Goal: Transaction & Acquisition: Purchase product/service

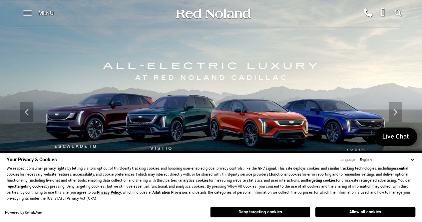
click at [29, 12] on span at bounding box center [27, 13] width 8 height 27
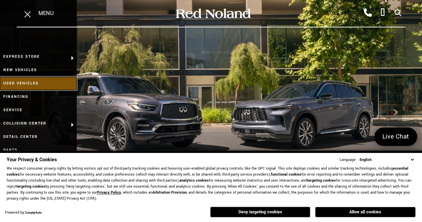
click at [29, 82] on link "Used Vehicles" at bounding box center [38, 83] width 77 height 13
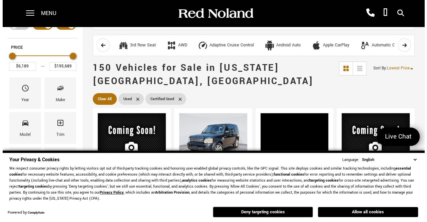
scroll to position [33, 0]
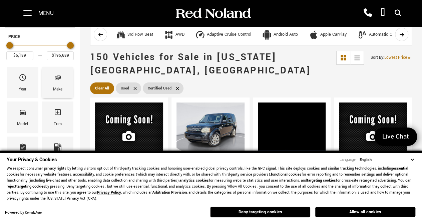
click at [59, 83] on span "Make" at bounding box center [58, 79] width 8 height 14
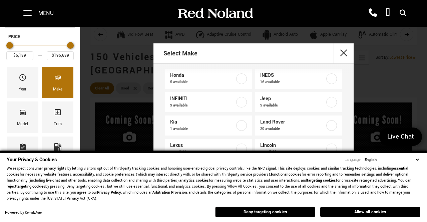
scroll to position [134, 0]
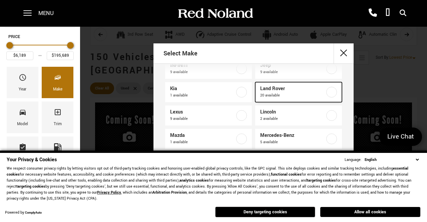
click at [327, 91] on label at bounding box center [332, 92] width 11 height 11
type input "$150,268"
checkbox input "true"
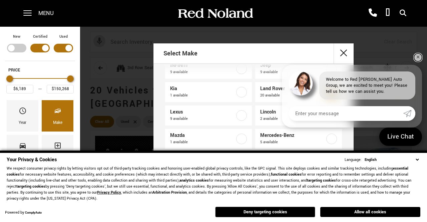
click at [422, 56] on link "✕" at bounding box center [418, 57] width 8 height 8
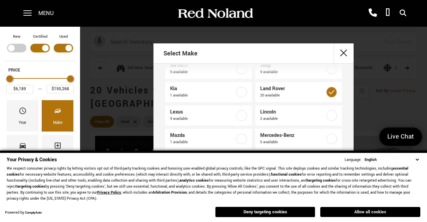
click at [371, 213] on button "Allow all cookies" at bounding box center [371, 212] width 100 height 10
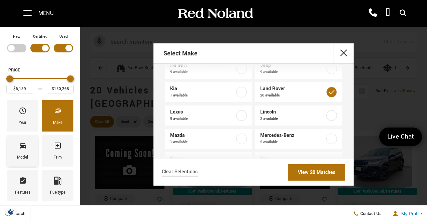
click at [21, 146] on icon "Model" at bounding box center [23, 145] width 6 height 5
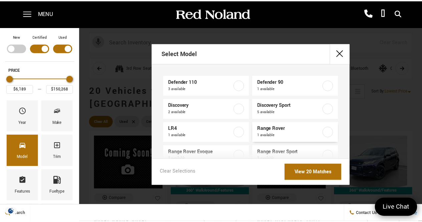
scroll to position [33, 0]
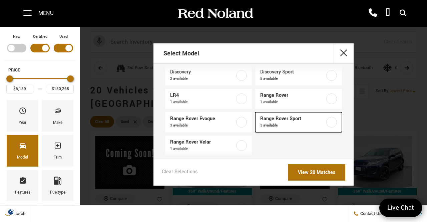
click at [329, 121] on label at bounding box center [332, 122] width 11 height 11
type input "$57,031"
checkbox input "true"
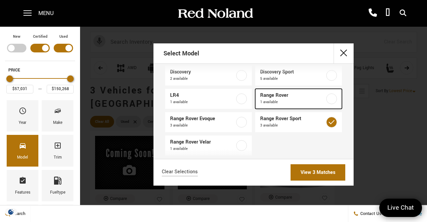
click at [327, 96] on label at bounding box center [332, 98] width 11 height 11
type input "$6,189"
checkbox input "true"
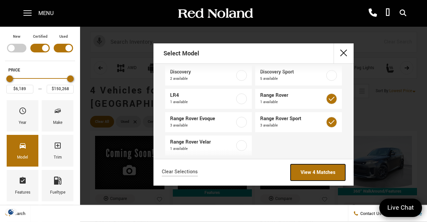
click at [307, 173] on link "View 4 Matches" at bounding box center [318, 172] width 55 height 16
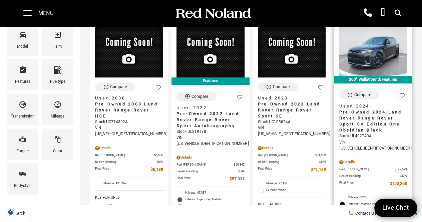
scroll to position [100, 0]
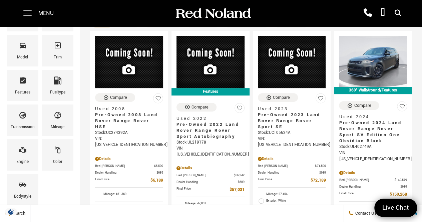
click at [27, 16] on span at bounding box center [27, 13] width 8 height 27
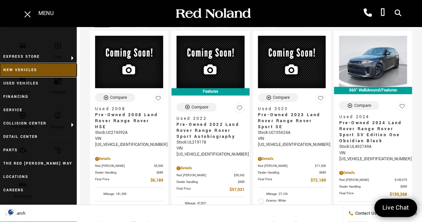
click at [32, 68] on link "New Vehicles" at bounding box center [38, 69] width 77 height 13
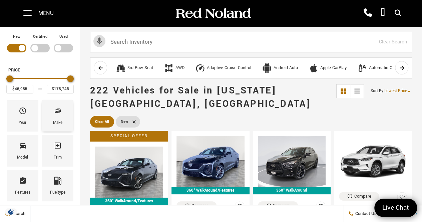
click at [51, 117] on div "Make" at bounding box center [58, 115] width 32 height 31
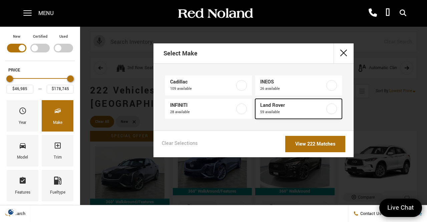
click at [335, 109] on label at bounding box center [332, 109] width 11 height 11
type input "$55,987"
type input "$166,622"
checkbox input "true"
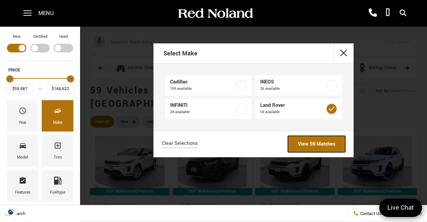
click at [310, 145] on link "View 59 Matches" at bounding box center [316, 144] width 57 height 16
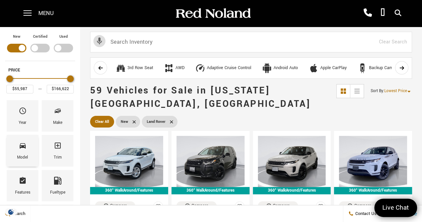
click at [24, 149] on icon "Model" at bounding box center [23, 146] width 8 height 8
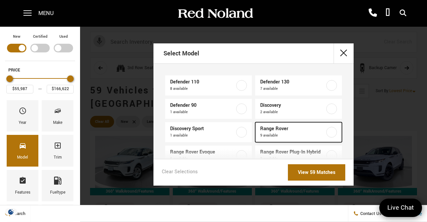
click at [327, 134] on label at bounding box center [332, 132] width 11 height 11
type input "$129,662"
checkbox input "true"
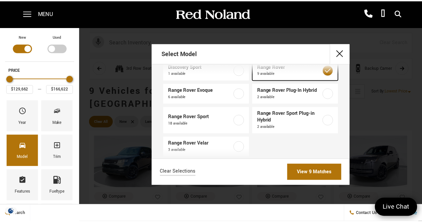
scroll to position [67, 0]
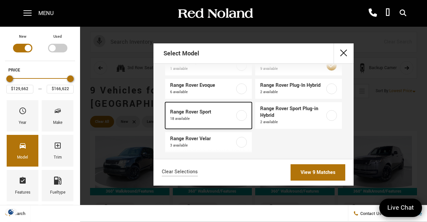
click at [241, 115] on label at bounding box center [241, 115] width 11 height 11
type input "$93,052"
checkbox input "true"
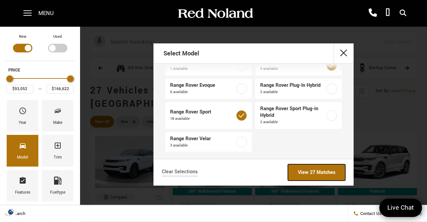
click at [317, 172] on link "View 27 Matches" at bounding box center [316, 172] width 57 height 16
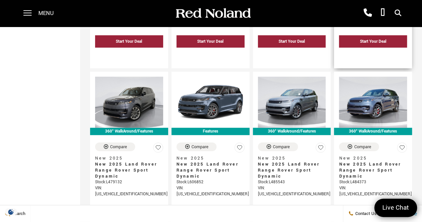
scroll to position [835, 0]
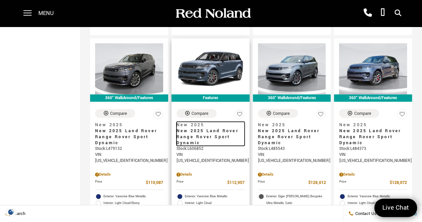
click at [210, 128] on span "New 2025 Land Rover Range Rover Sport Dynamic" at bounding box center [208, 137] width 63 height 18
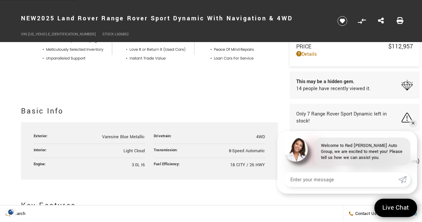
scroll to position [267, 0]
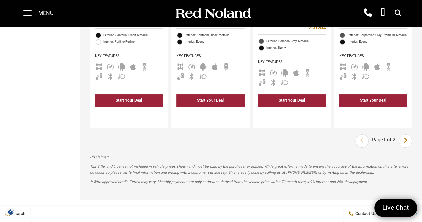
scroll to position [1235, 0]
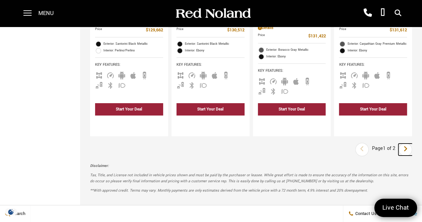
click at [408, 144] on icon "next page" at bounding box center [406, 149] width 4 height 11
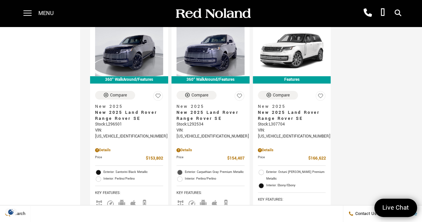
scroll to position [401, 0]
